Goal: Task Accomplishment & Management: Manage account settings

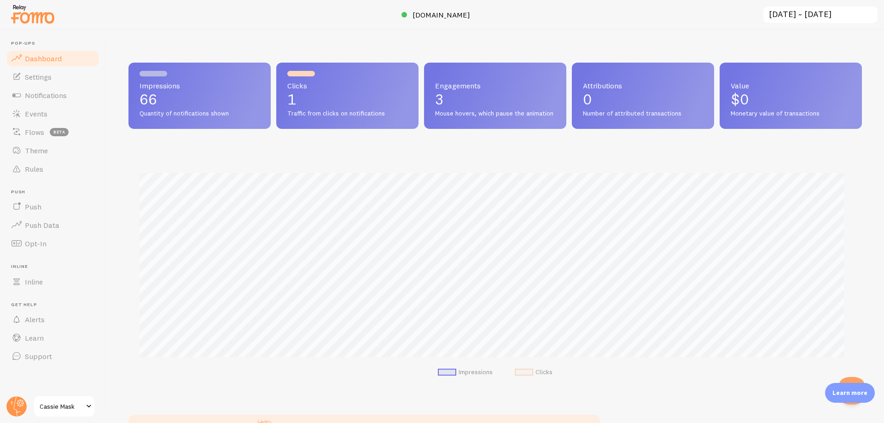
scroll to position [242, 727]
click at [34, 118] on span "Events" at bounding box center [36, 113] width 23 height 9
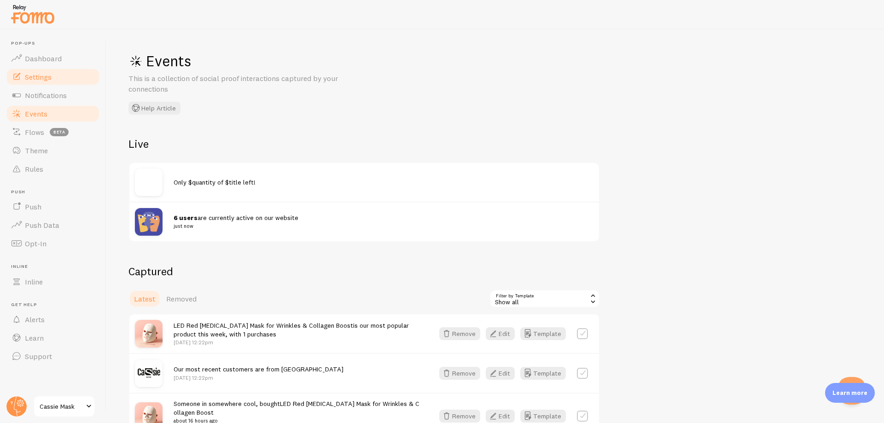
click at [40, 82] on link "Settings" at bounding box center [53, 77] width 95 height 18
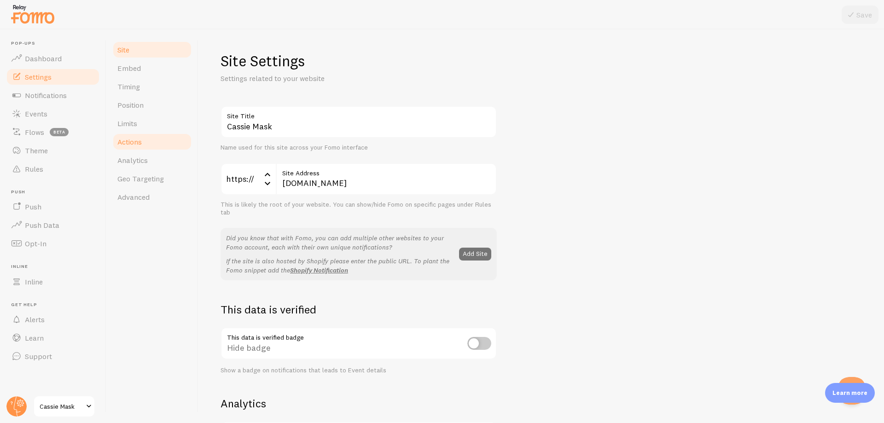
click at [138, 134] on link "Actions" at bounding box center [152, 142] width 81 height 18
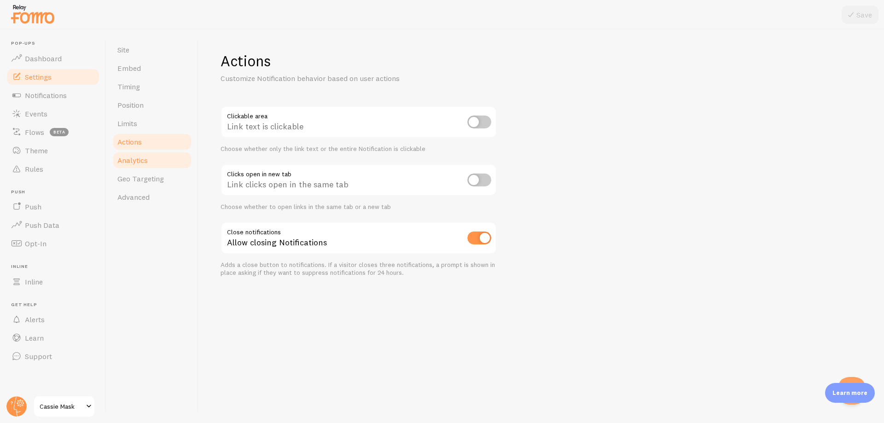
click at [145, 155] on link "Analytics" at bounding box center [152, 160] width 81 height 18
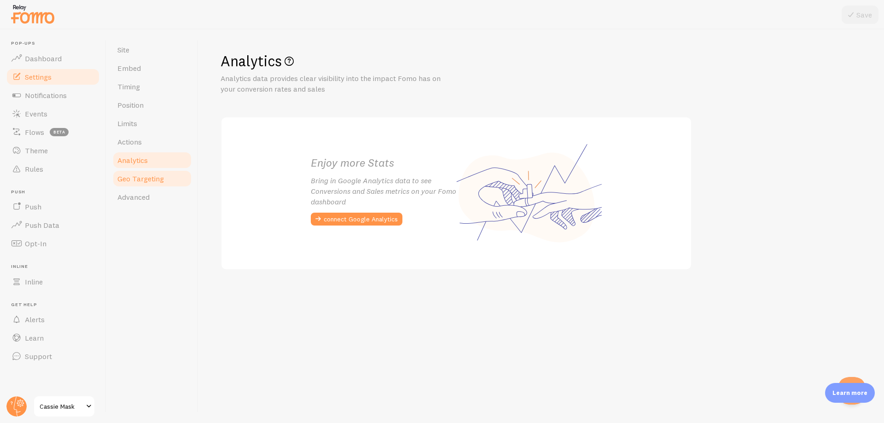
click at [142, 172] on link "Geo Targeting" at bounding box center [152, 178] width 81 height 18
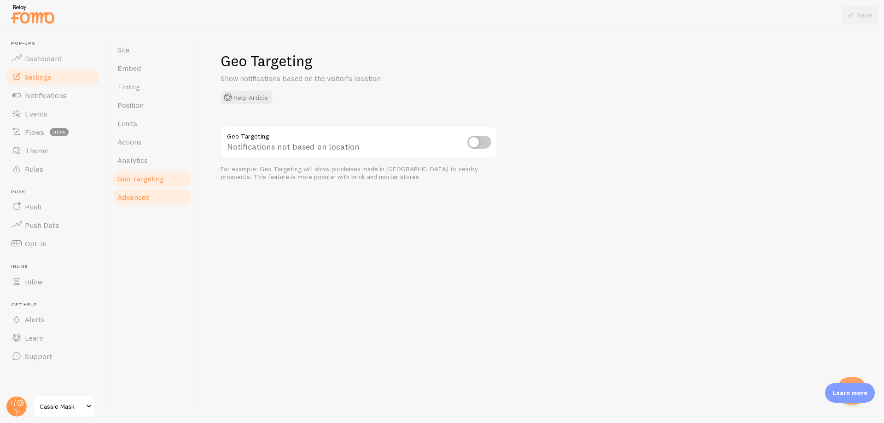
click at [142, 196] on span "Advanced" at bounding box center [133, 196] width 32 height 9
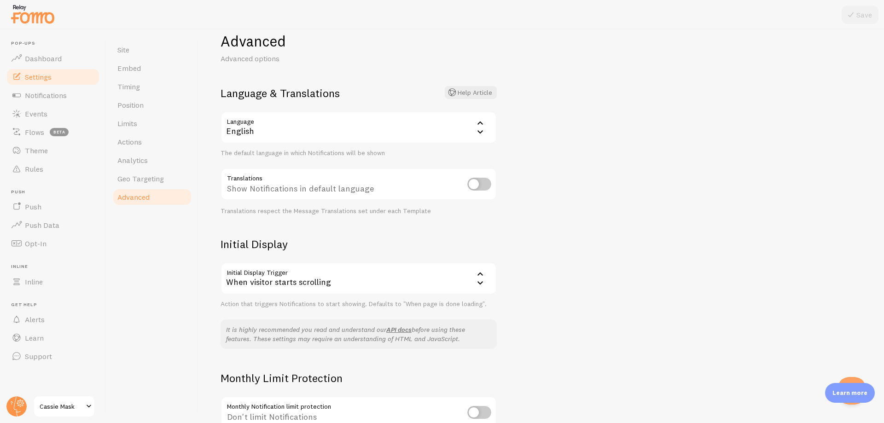
scroll to position [111, 0]
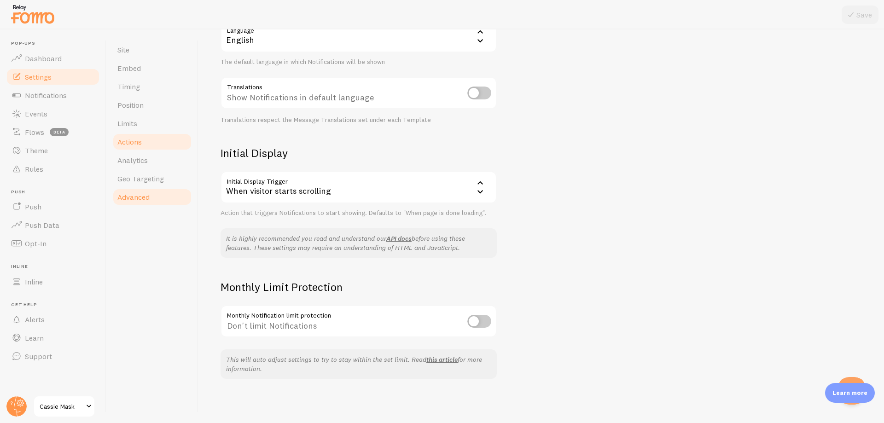
click at [162, 143] on link "Actions" at bounding box center [152, 142] width 81 height 18
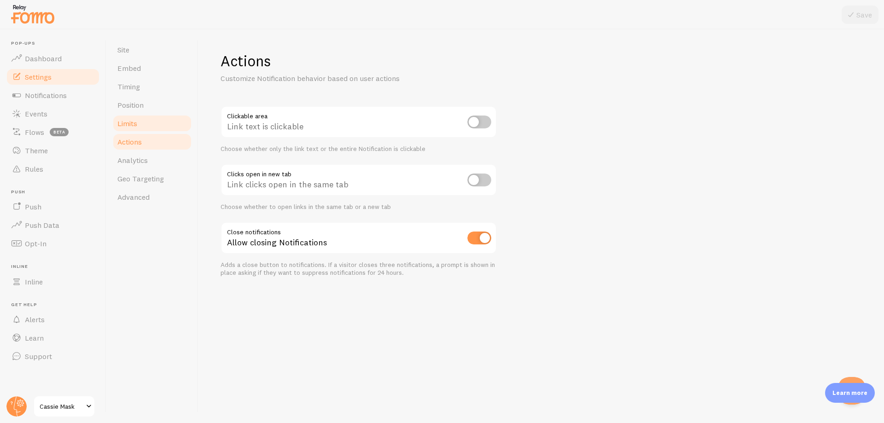
click at [155, 129] on link "Limits" at bounding box center [152, 123] width 81 height 18
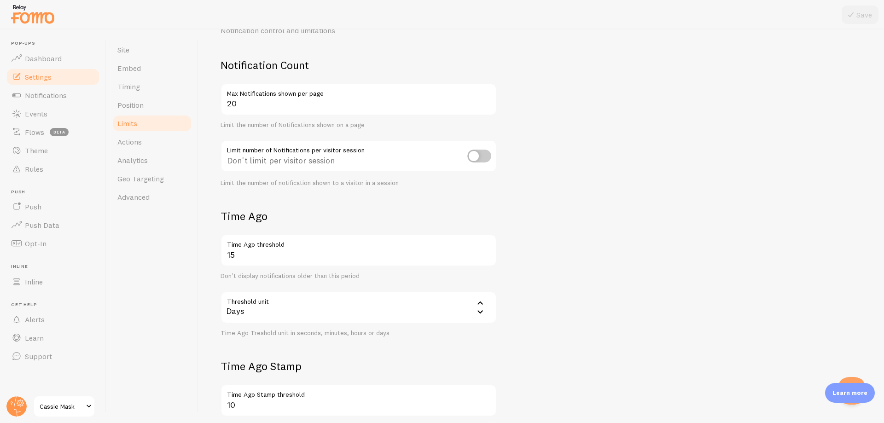
scroll to position [174, 0]
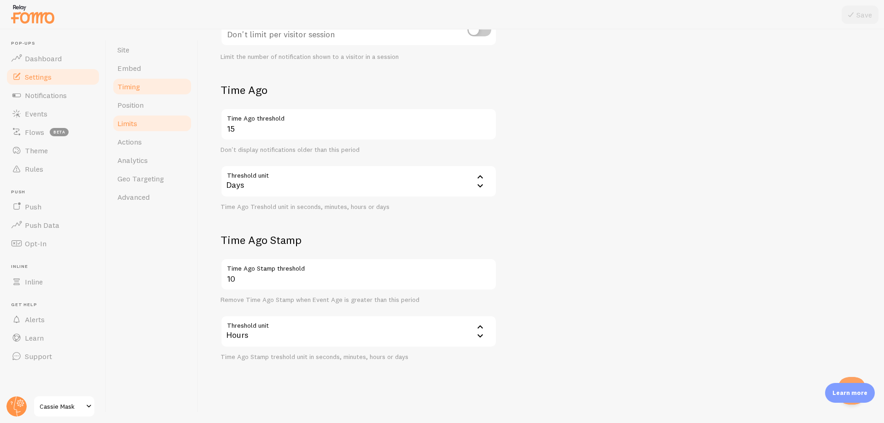
click at [140, 94] on link "Timing" at bounding box center [152, 86] width 81 height 18
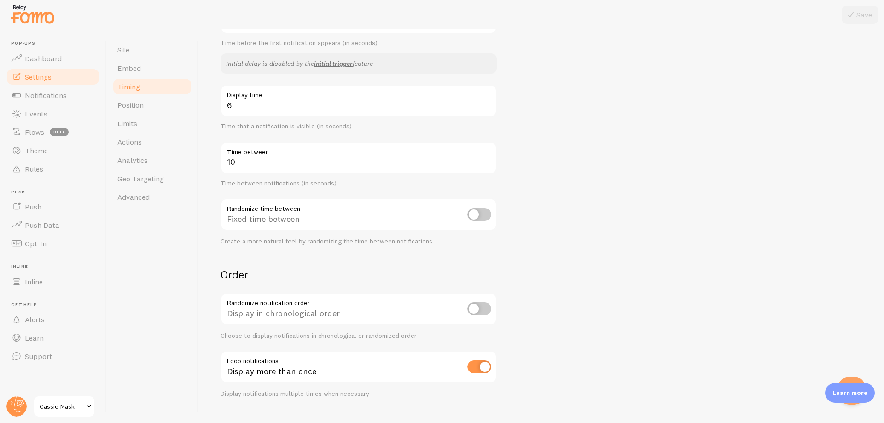
scroll to position [149, 0]
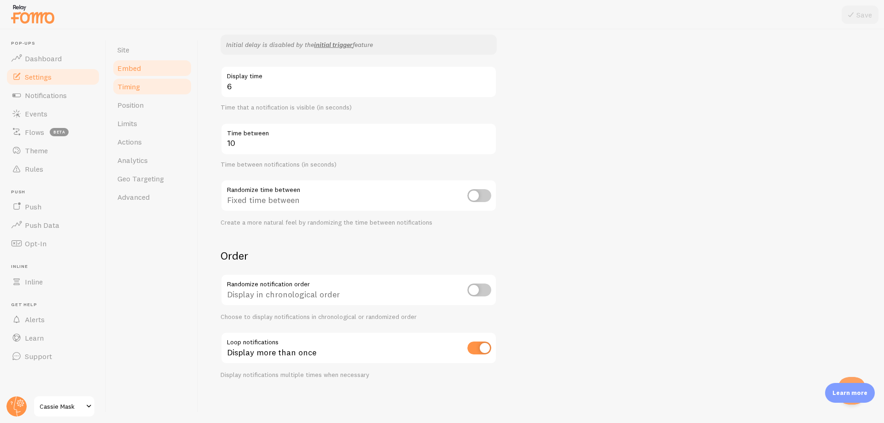
click at [146, 66] on link "Embed" at bounding box center [152, 68] width 81 height 18
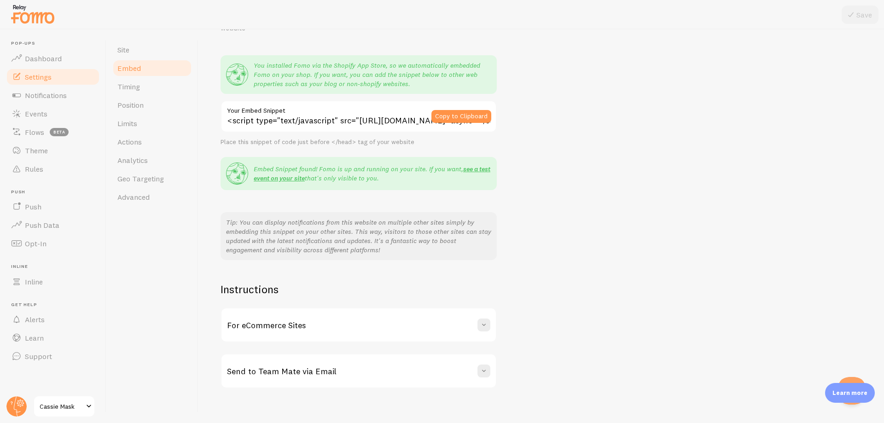
scroll to position [71, 0]
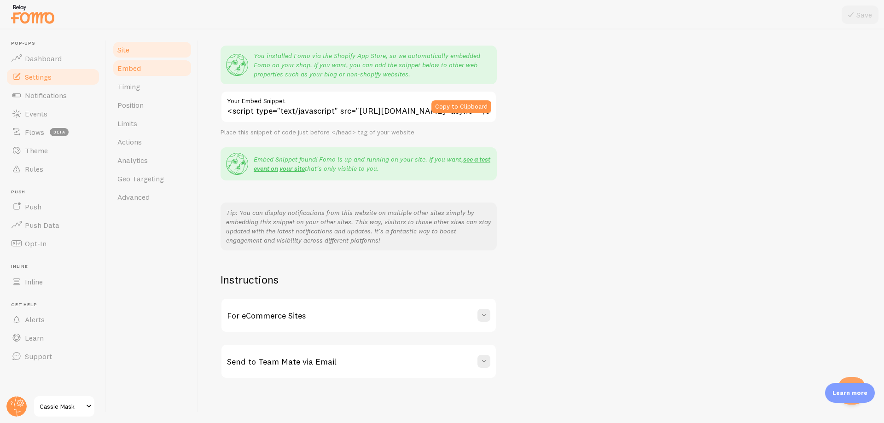
click at [124, 52] on span "Site" at bounding box center [123, 49] width 12 height 9
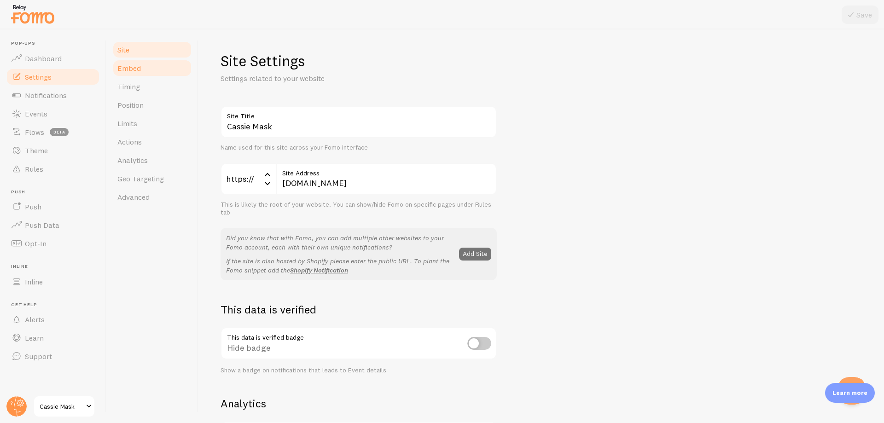
click at [136, 71] on span "Embed" at bounding box center [128, 68] width 23 height 9
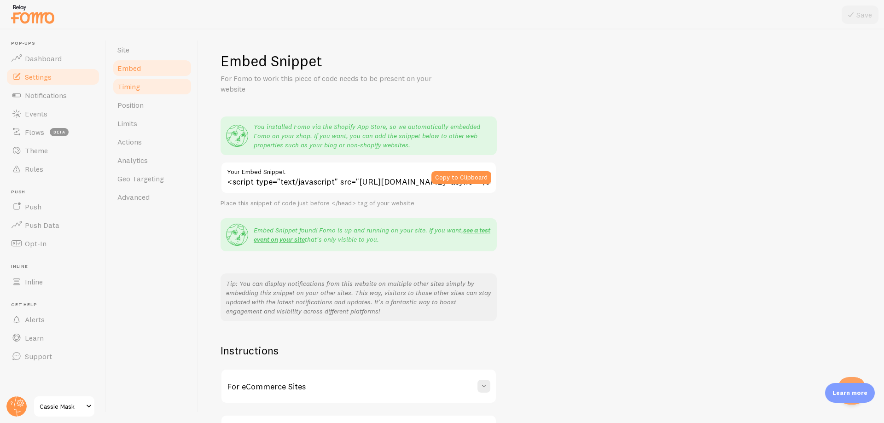
click at [139, 85] on span "Timing" at bounding box center [128, 86] width 23 height 9
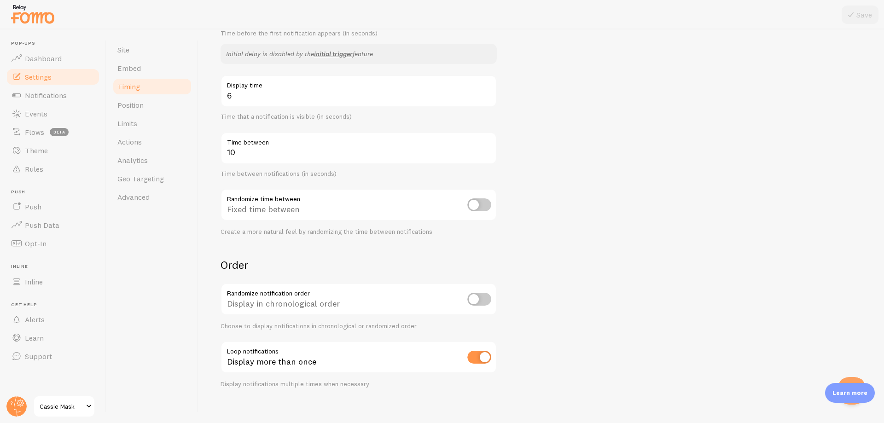
scroll to position [149, 0]
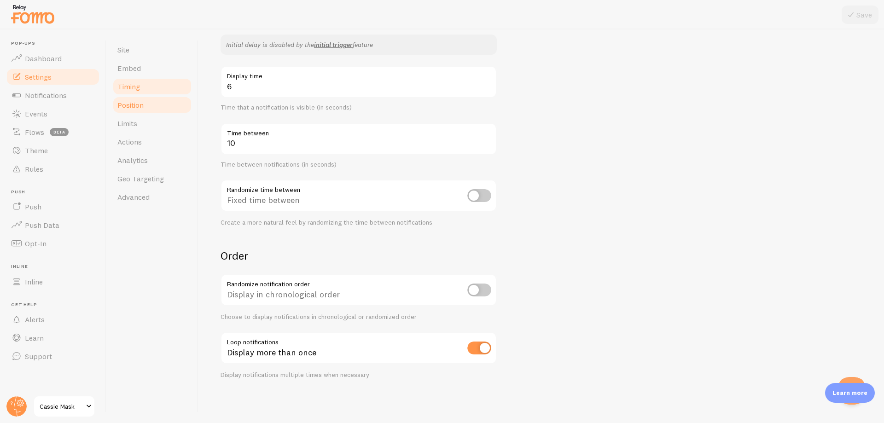
click at [138, 113] on link "Position" at bounding box center [152, 105] width 81 height 18
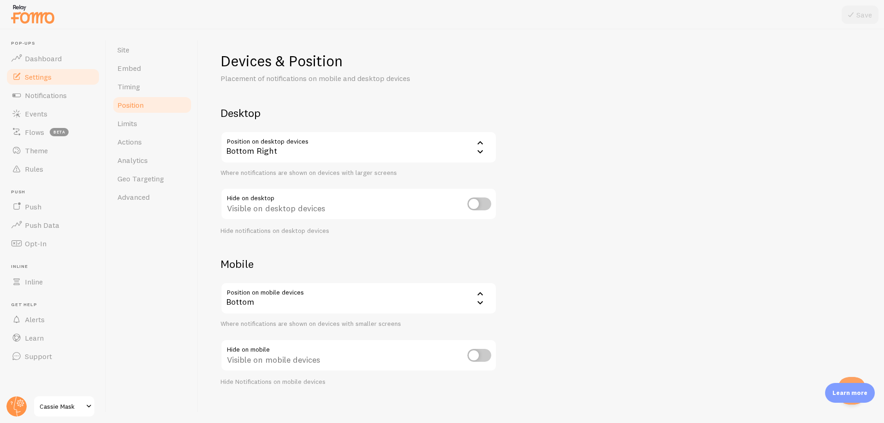
scroll to position [7, 0]
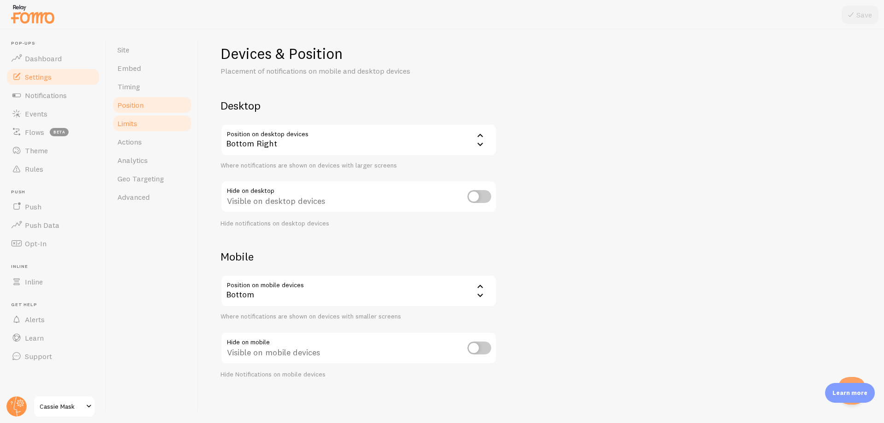
click at [149, 124] on link "Limits" at bounding box center [152, 123] width 81 height 18
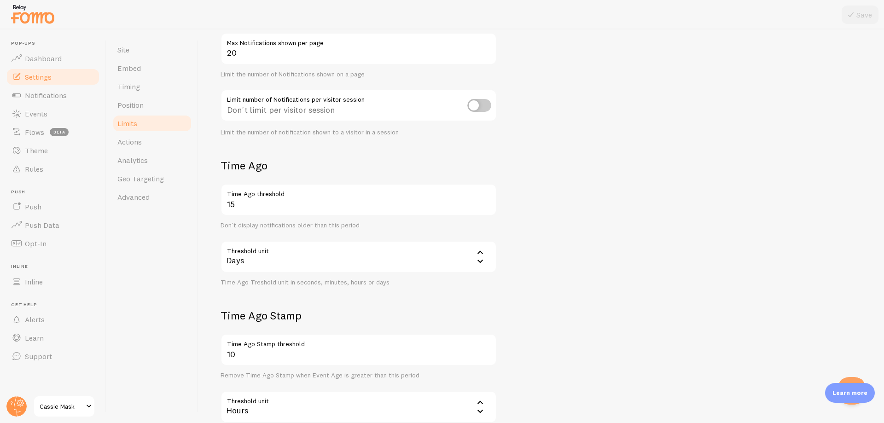
scroll to position [174, 0]
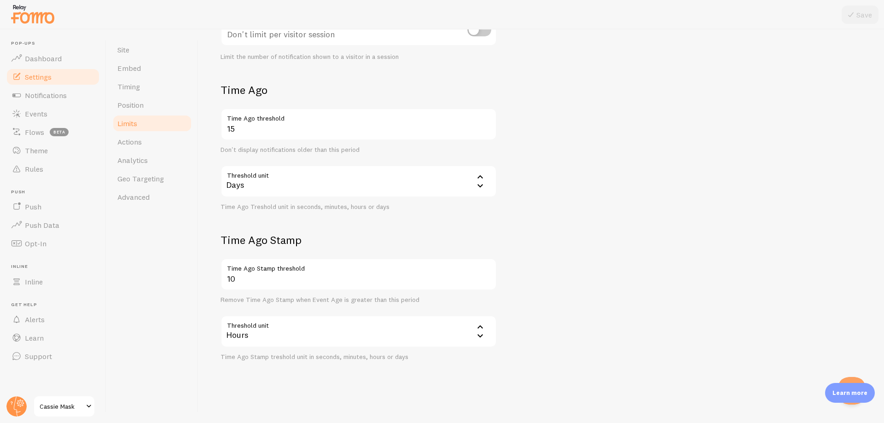
click at [165, 128] on link "Limits" at bounding box center [152, 123] width 81 height 18
click at [150, 153] on link "Analytics" at bounding box center [152, 160] width 81 height 18
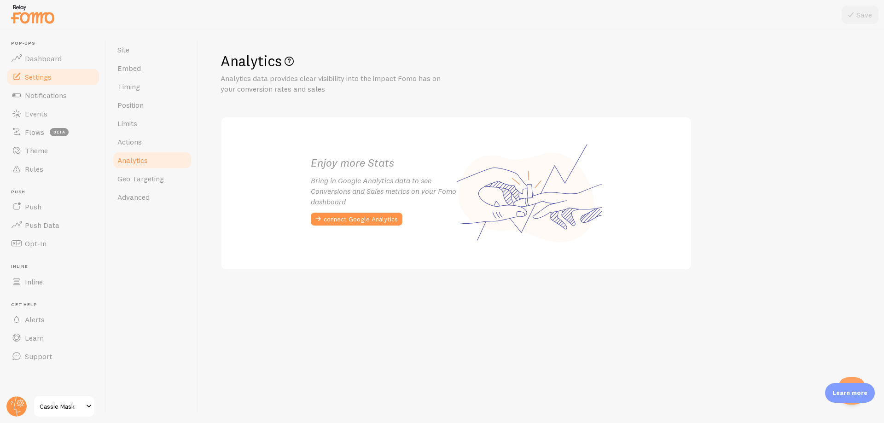
click at [151, 151] on link "Analytics" at bounding box center [152, 160] width 81 height 18
click at [155, 143] on link "Actions" at bounding box center [152, 142] width 81 height 18
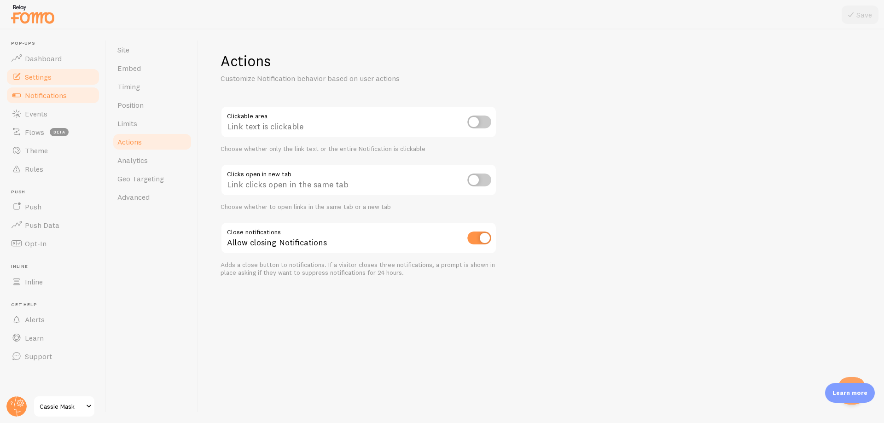
click at [64, 96] on span "Notifications" at bounding box center [46, 95] width 42 height 9
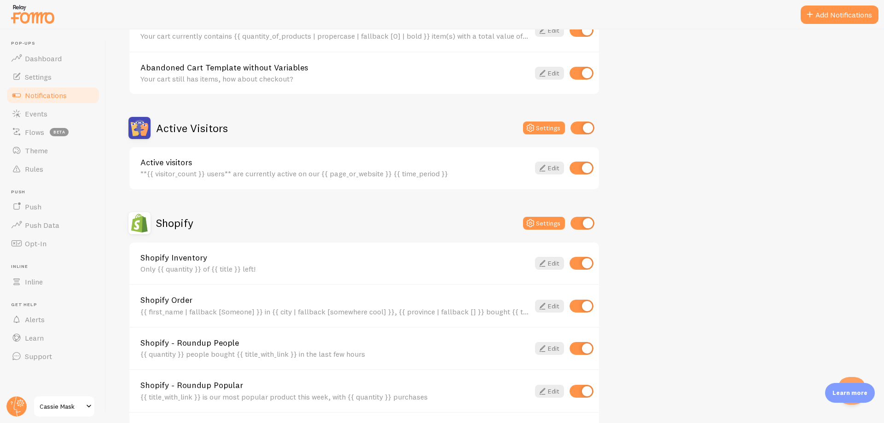
scroll to position [131, 0]
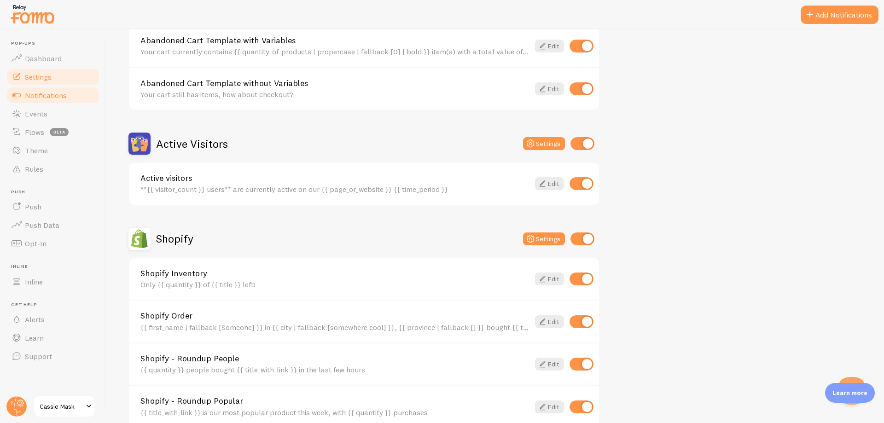
click at [43, 79] on span "Settings" at bounding box center [38, 76] width 27 height 9
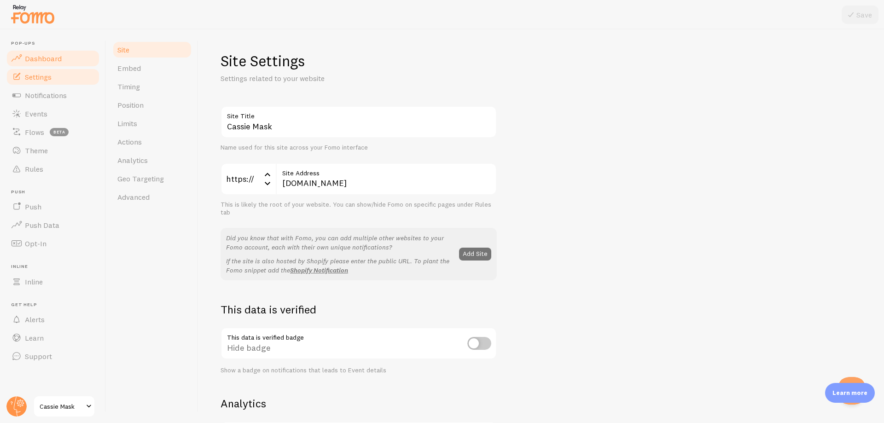
click at [54, 57] on span "Dashboard" at bounding box center [43, 58] width 37 height 9
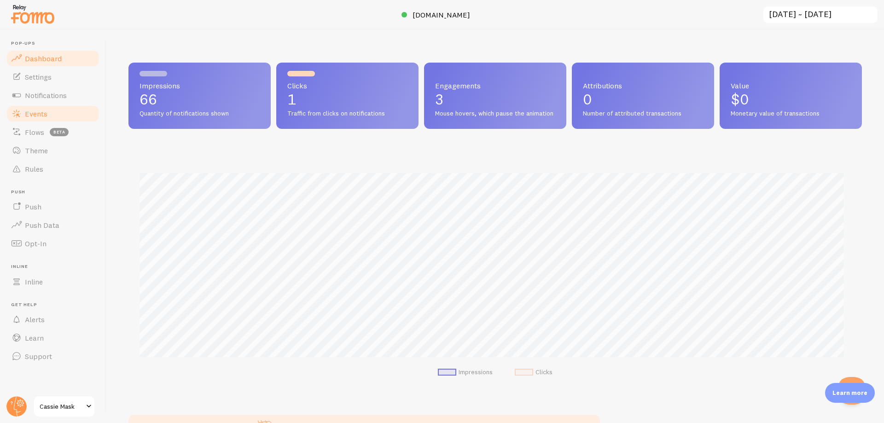
scroll to position [242, 727]
click at [43, 151] on span "Theme" at bounding box center [36, 150] width 23 height 9
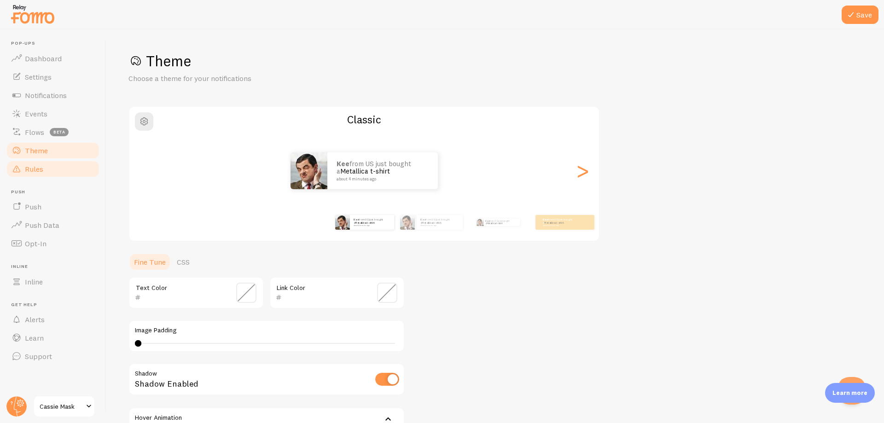
click at [48, 164] on link "Rules" at bounding box center [53, 169] width 95 height 18
